Goal: Complete application form: Complete application form

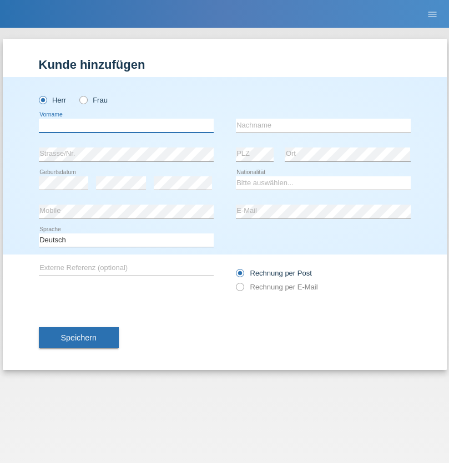
click at [126, 125] on input "text" at bounding box center [126, 126] width 175 height 14
type input "isabelle"
click at [323, 125] on input "text" at bounding box center [323, 126] width 175 height 14
type input "Haldi"
select select "ES"
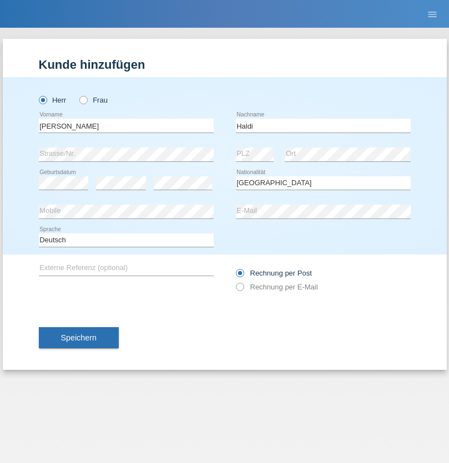
select select "C"
select select "16"
select select "10"
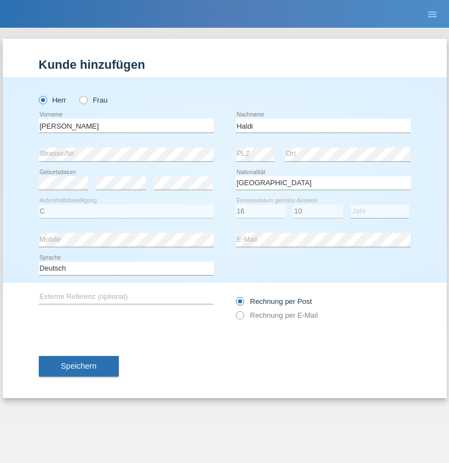
select select "1986"
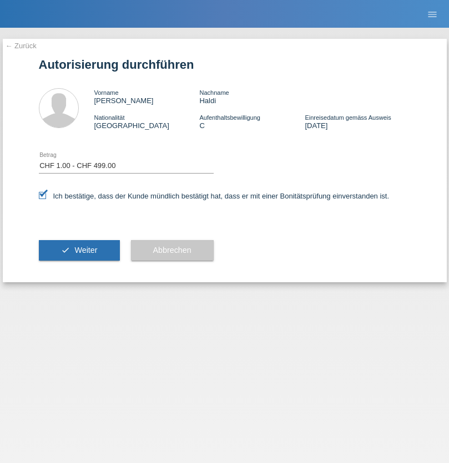
select select "1"
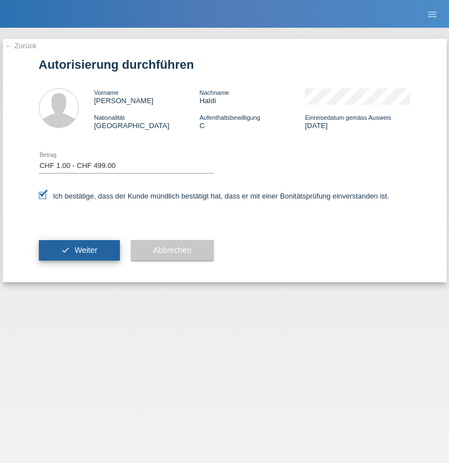
click at [79, 250] on span "Weiter" at bounding box center [85, 250] width 23 height 9
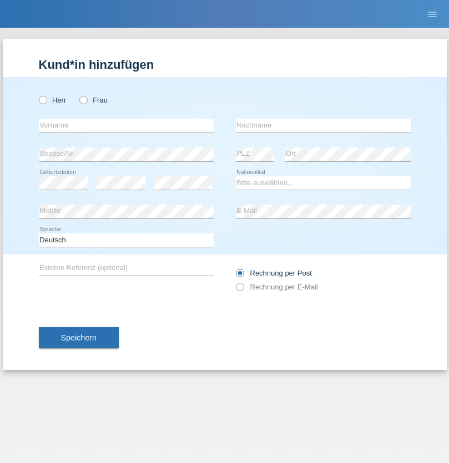
radio input "true"
click at [126, 125] on input "text" at bounding box center [126, 126] width 175 height 14
type input "[PERSON_NAME]"
click at [323, 125] on input "text" at bounding box center [323, 126] width 175 height 14
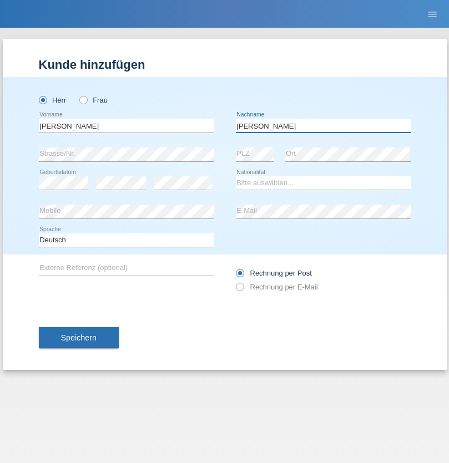
type input "[PERSON_NAME]"
select select "CH"
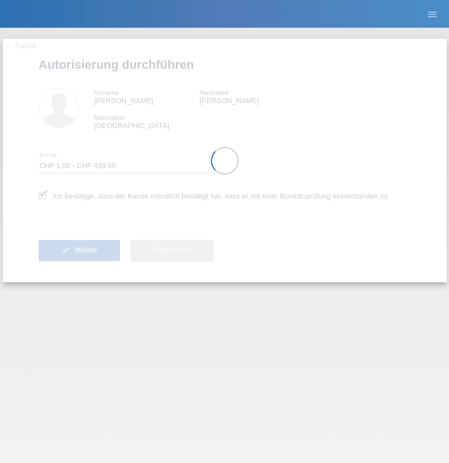
select select "1"
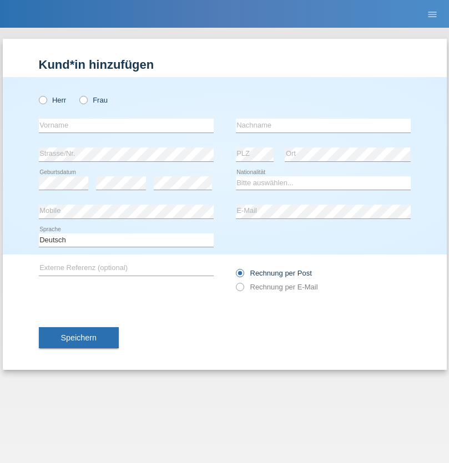
radio input "true"
click at [126, 125] on input "text" at bounding box center [126, 126] width 175 height 14
type input "[PERSON_NAME]"
click at [323, 125] on input "text" at bounding box center [323, 126] width 175 height 14
type input "Jacot"
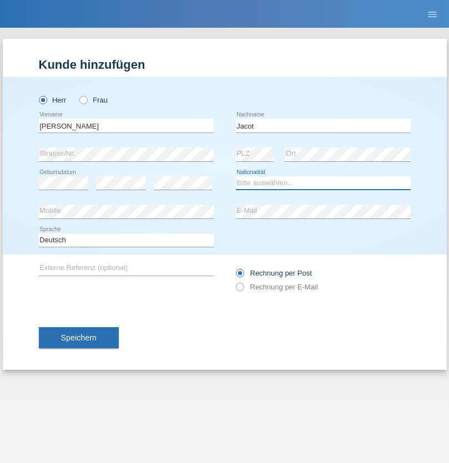
select select "CH"
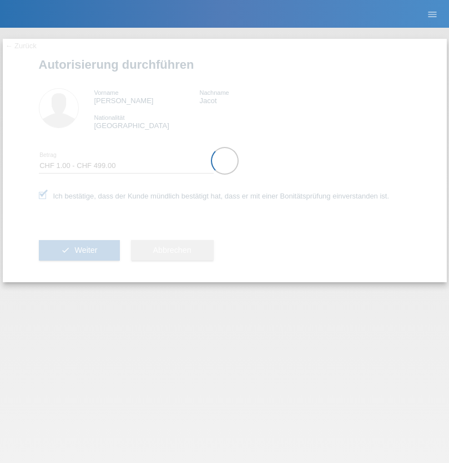
select select "1"
